Goal: Navigation & Orientation: Understand site structure

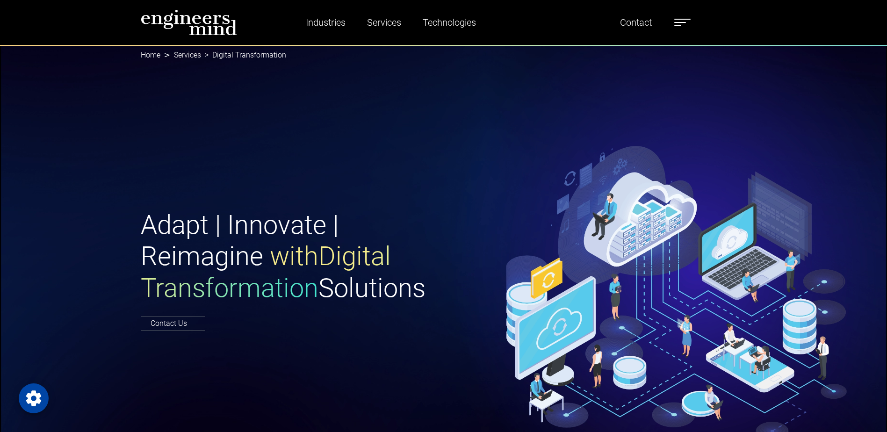
click at [686, 19] on label at bounding box center [682, 22] width 16 height 12
click at [310, 24] on link "Industries" at bounding box center [325, 23] width 47 height 22
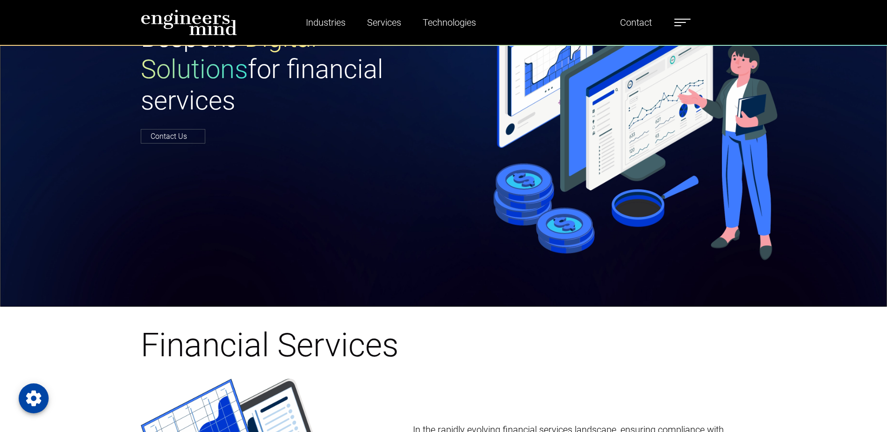
click at [212, 19] on img at bounding box center [189, 22] width 96 height 26
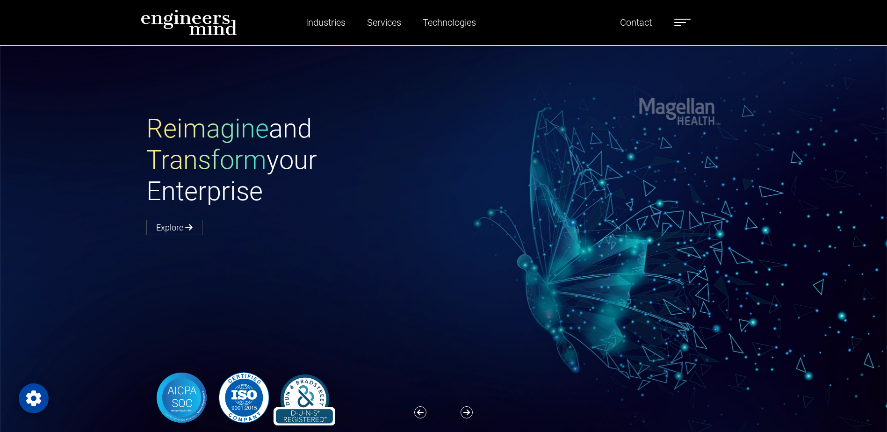
drag, startPoint x: 594, startPoint y: 177, endPoint x: 477, endPoint y: 199, distance: 118.4
click at [477, 199] on div "Reimagine and Transform your Enterprise Explore" at bounding box center [449, 173] width 617 height 121
click at [848, 109] on div "Reimagine and Transform your Enterprise Explore" at bounding box center [449, 269] width 898 height 448
click at [161, 18] on img at bounding box center [189, 22] width 96 height 26
click at [690, 22] on label at bounding box center [682, 22] width 16 height 12
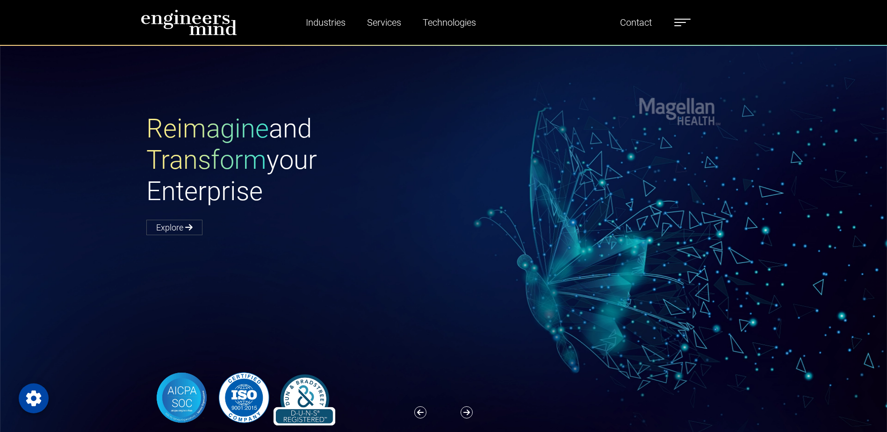
click at [209, 29] on img at bounding box center [189, 22] width 96 height 26
drag, startPoint x: 30, startPoint y: 274, endPoint x: 70, endPoint y: 150, distance: 130.0
click at [31, 274] on div "Reimagine and Transform your Enterprise Explore" at bounding box center [449, 269] width 898 height 448
